Goal: Transaction & Acquisition: Purchase product/service

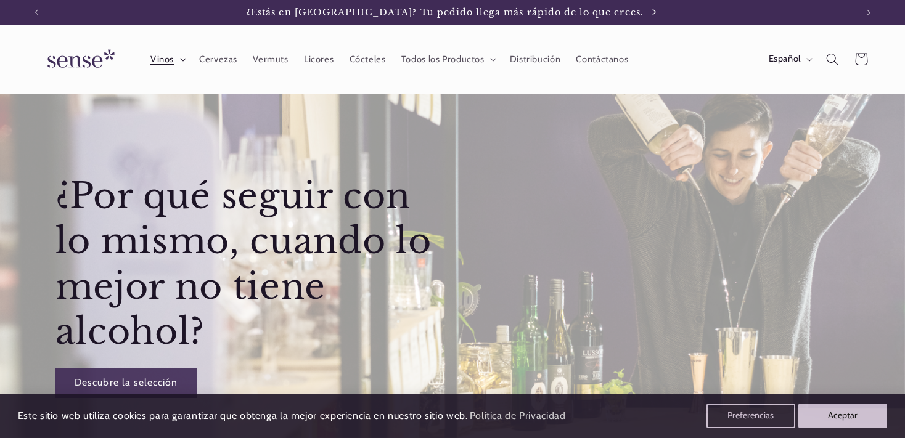
click at [181, 61] on icon at bounding box center [183, 60] width 6 height 4
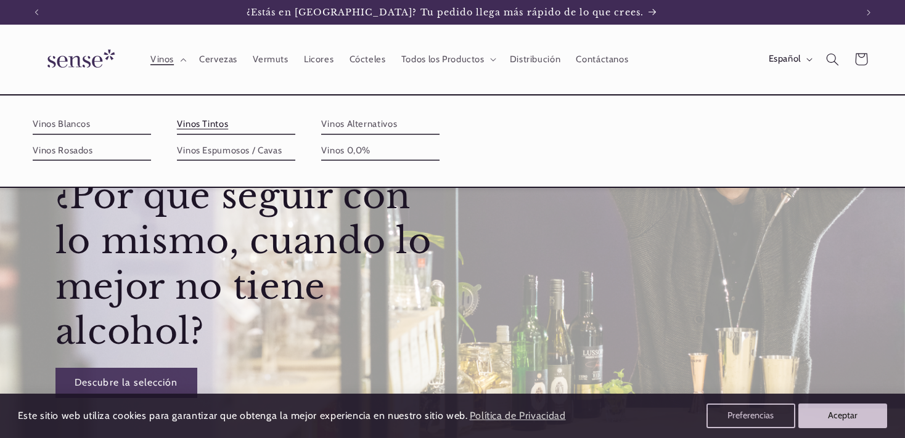
click at [295, 122] on link "Vinos Tintos" at bounding box center [236, 125] width 118 height 20
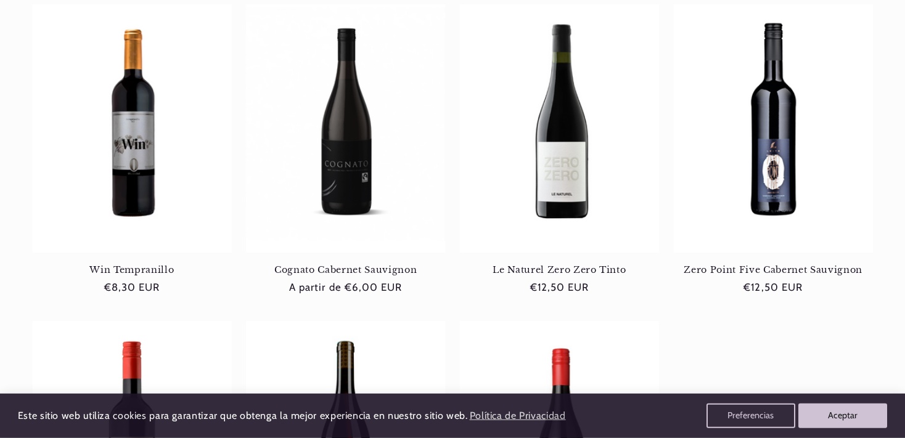
scroll to position [520, 0]
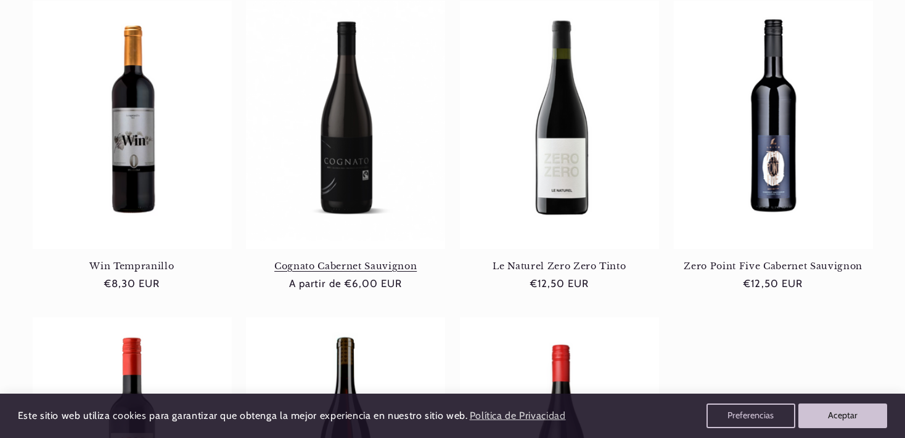
click at [350, 261] on link "Cognato Cabernet Sauvignon" at bounding box center [345, 266] width 199 height 11
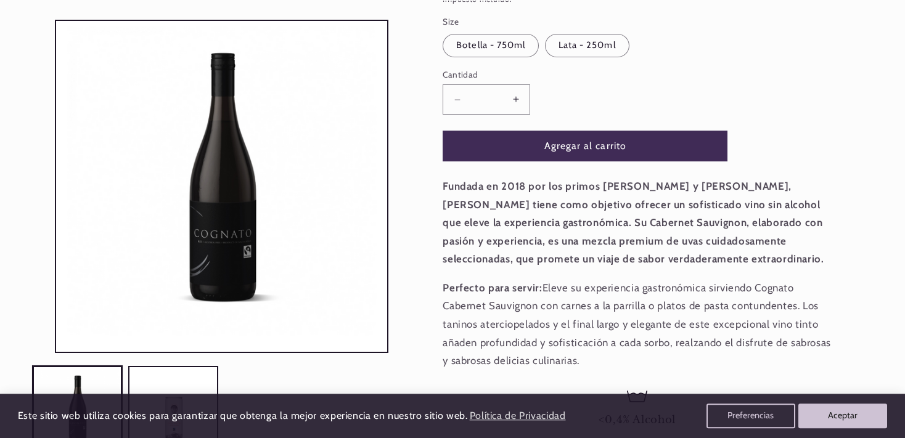
scroll to position [326, 0]
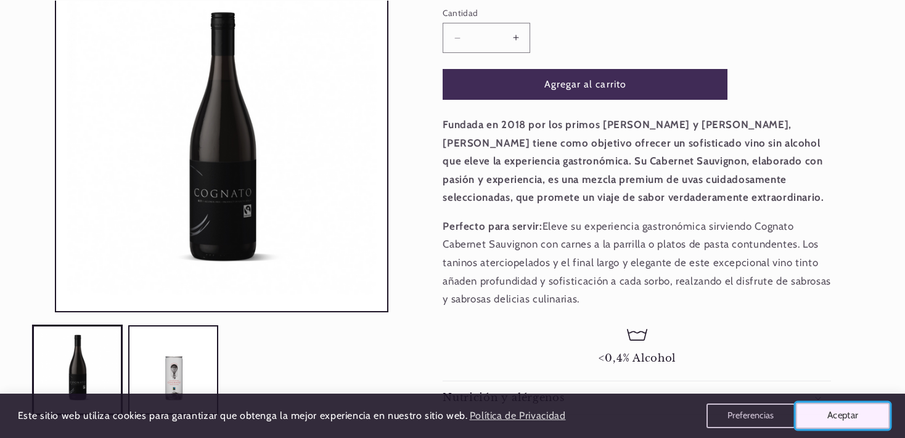
click at [863, 413] on button "Aceptar" at bounding box center [843, 416] width 94 height 26
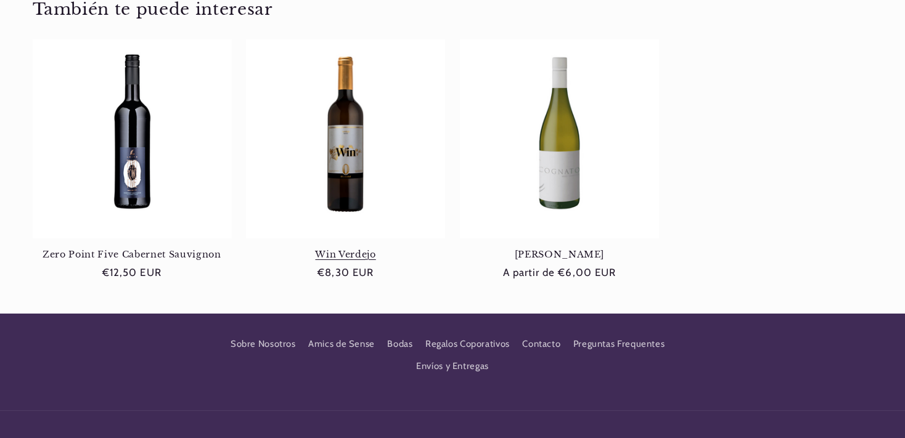
scroll to position [781, 0]
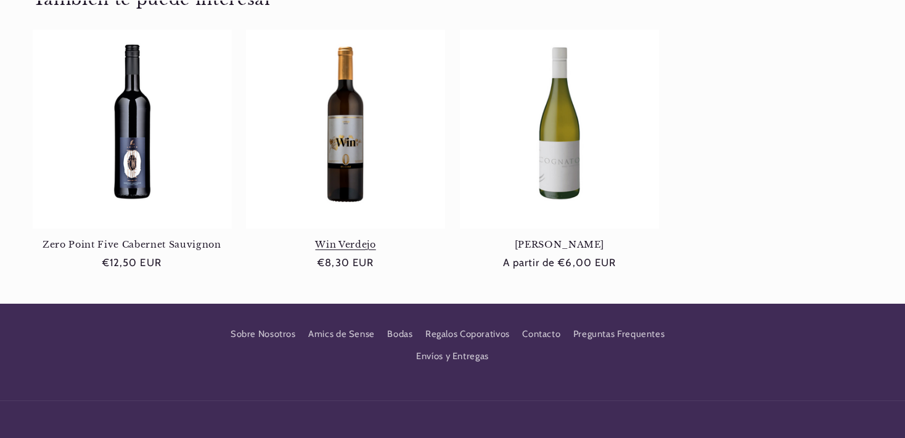
click at [348, 239] on link "Win Verdejo" at bounding box center [345, 244] width 199 height 11
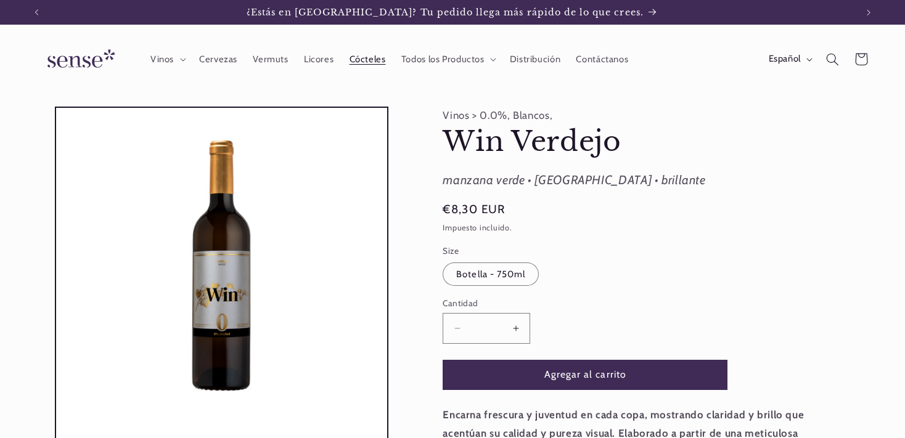
click at [380, 64] on span "Cócteles" at bounding box center [368, 60] width 36 height 12
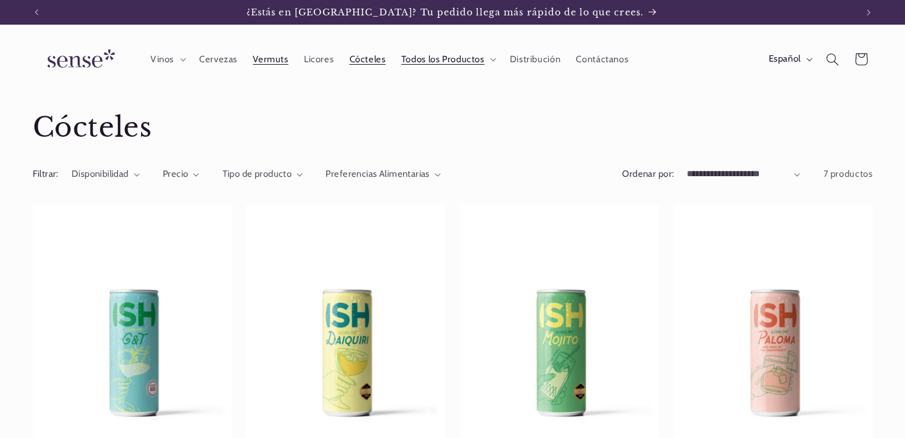
click at [282, 68] on link "Vermuts" at bounding box center [270, 59] width 51 height 27
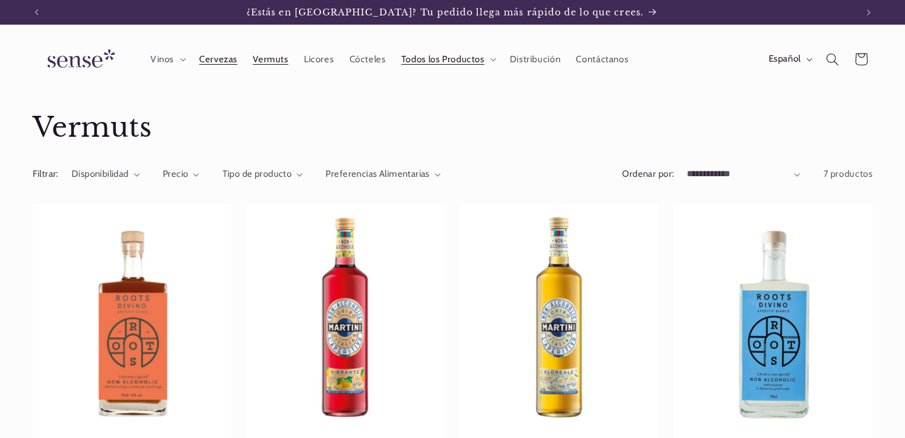
click at [228, 65] on span "Cervezas" at bounding box center [218, 60] width 38 height 12
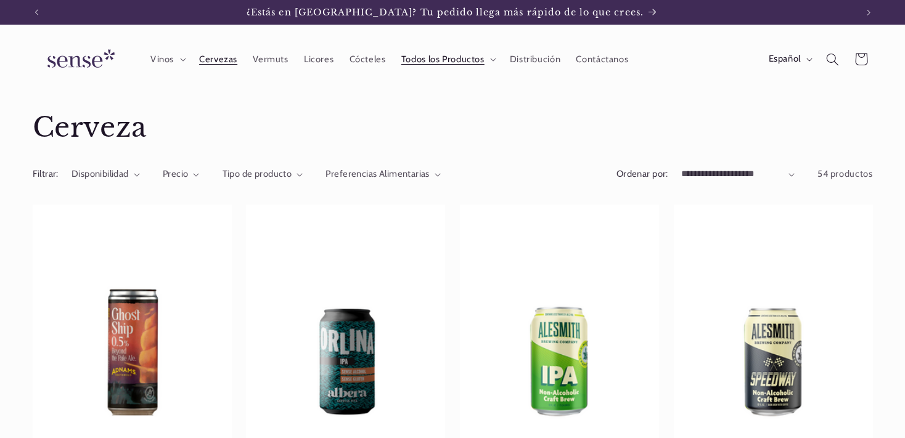
click at [146, 80] on header "Vinos Vinos Vinos Blancos Vinos Rosados Vinos Tintos Vinos Espumosos / Cavas Vi…" at bounding box center [452, 60] width 905 height 70
click at [159, 64] on span "Vinos" at bounding box center [161, 60] width 23 height 12
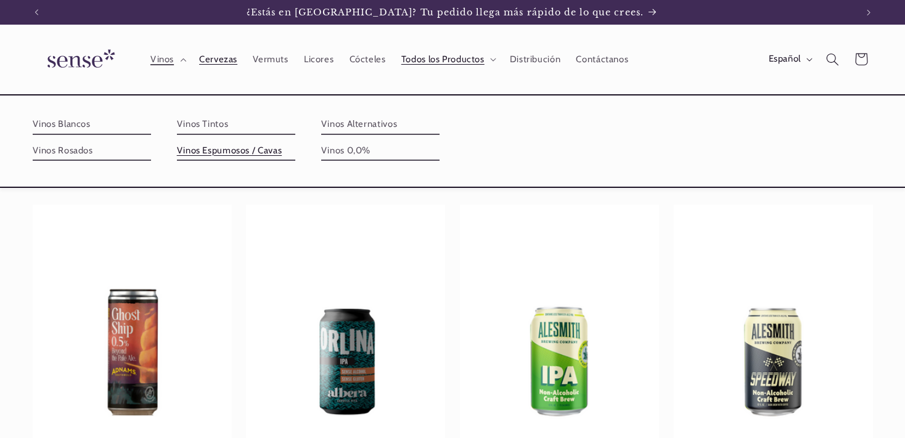
click at [295, 141] on link "Vinos Espumosos / Cavas" at bounding box center [236, 151] width 118 height 20
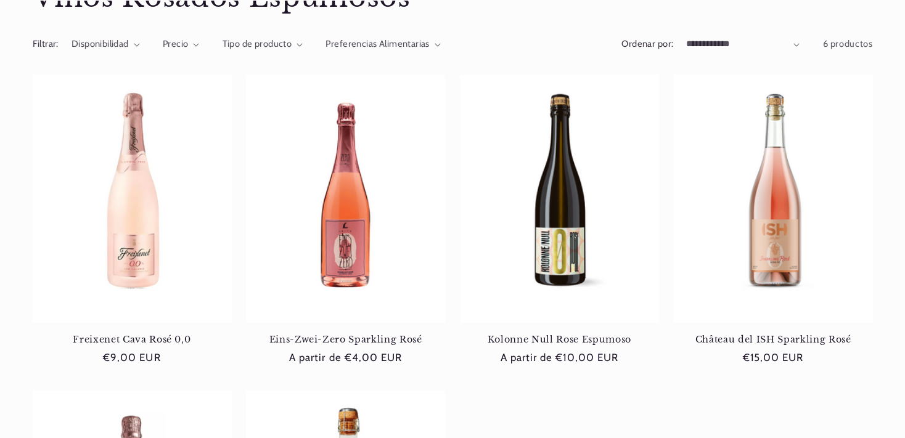
scroll to position [0, 820]
